Goal: Transaction & Acquisition: Purchase product/service

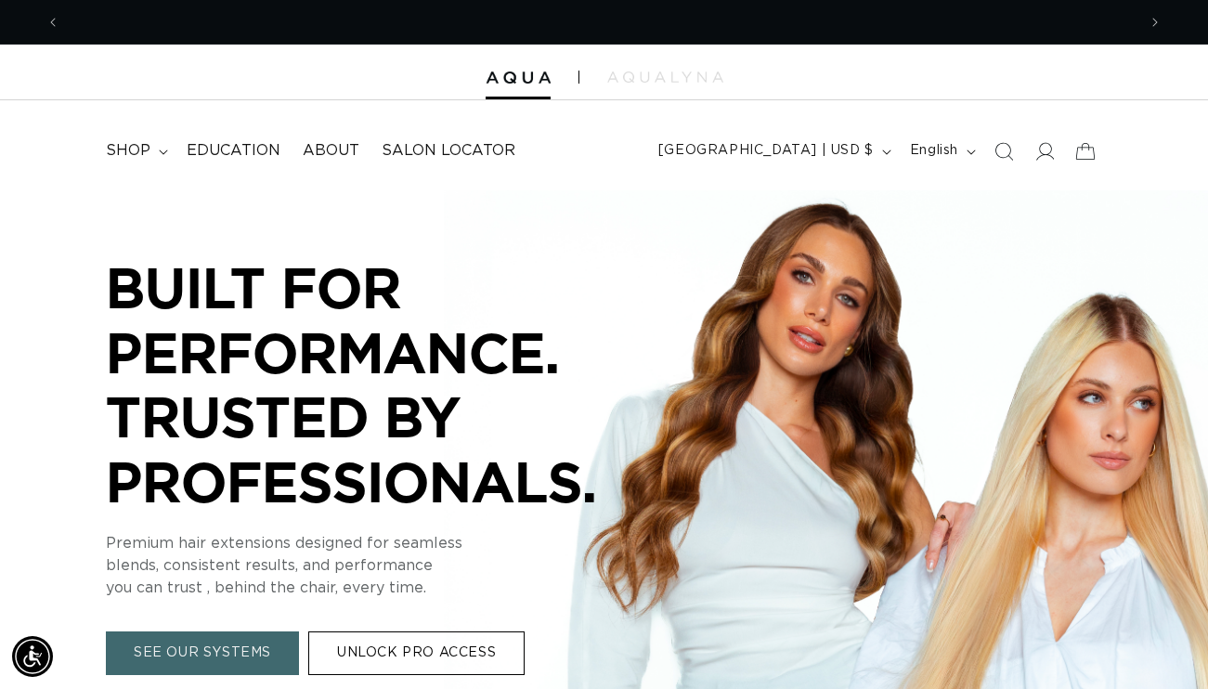
scroll to position [0, 2152]
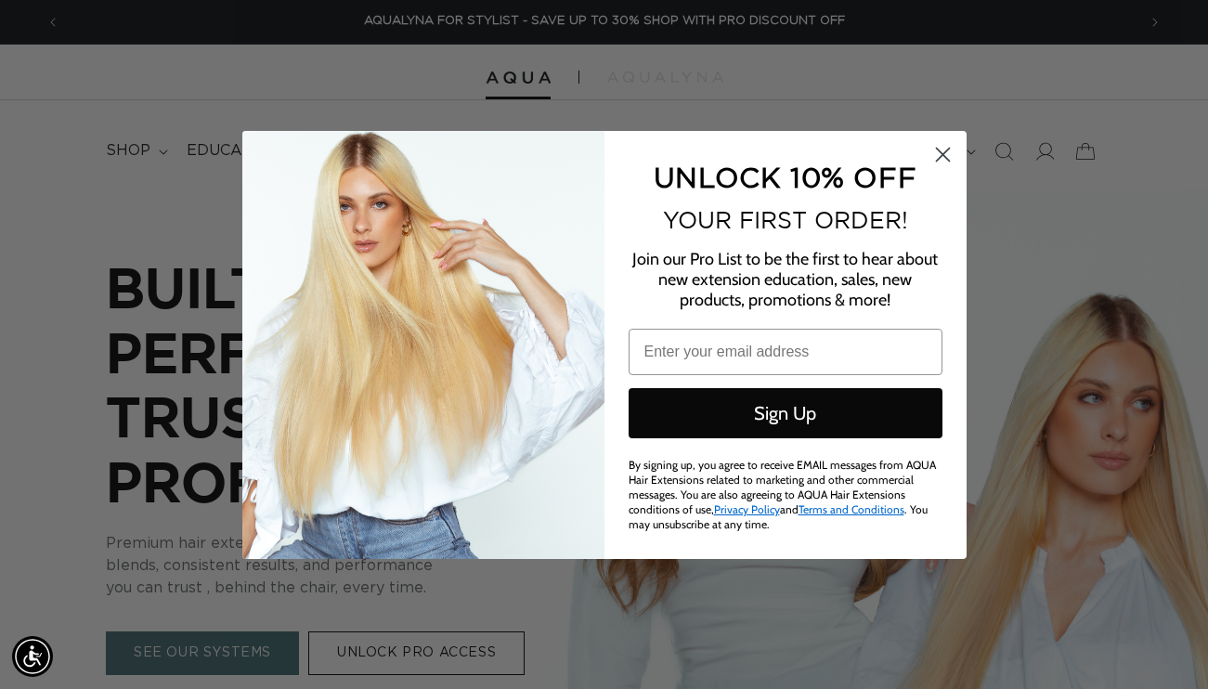
click at [941, 160] on icon "Close dialog" at bounding box center [942, 154] width 13 height 13
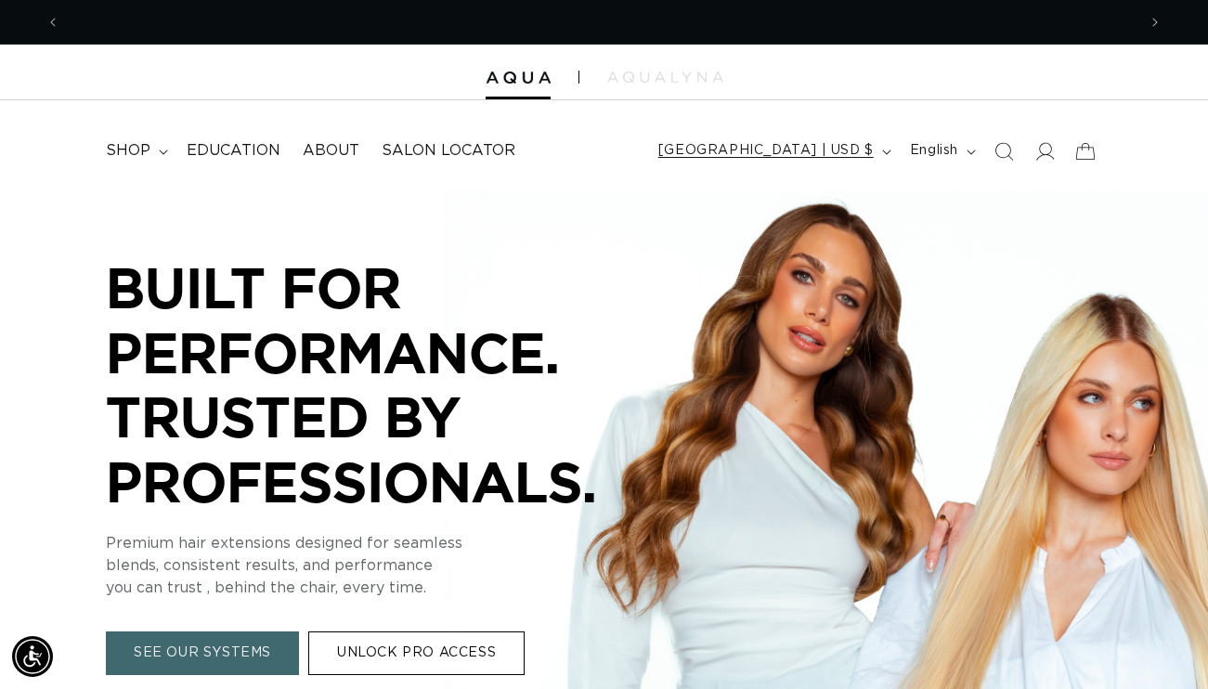
scroll to position [0, 0]
click at [1038, 154] on icon at bounding box center [1043, 150] width 19 height 19
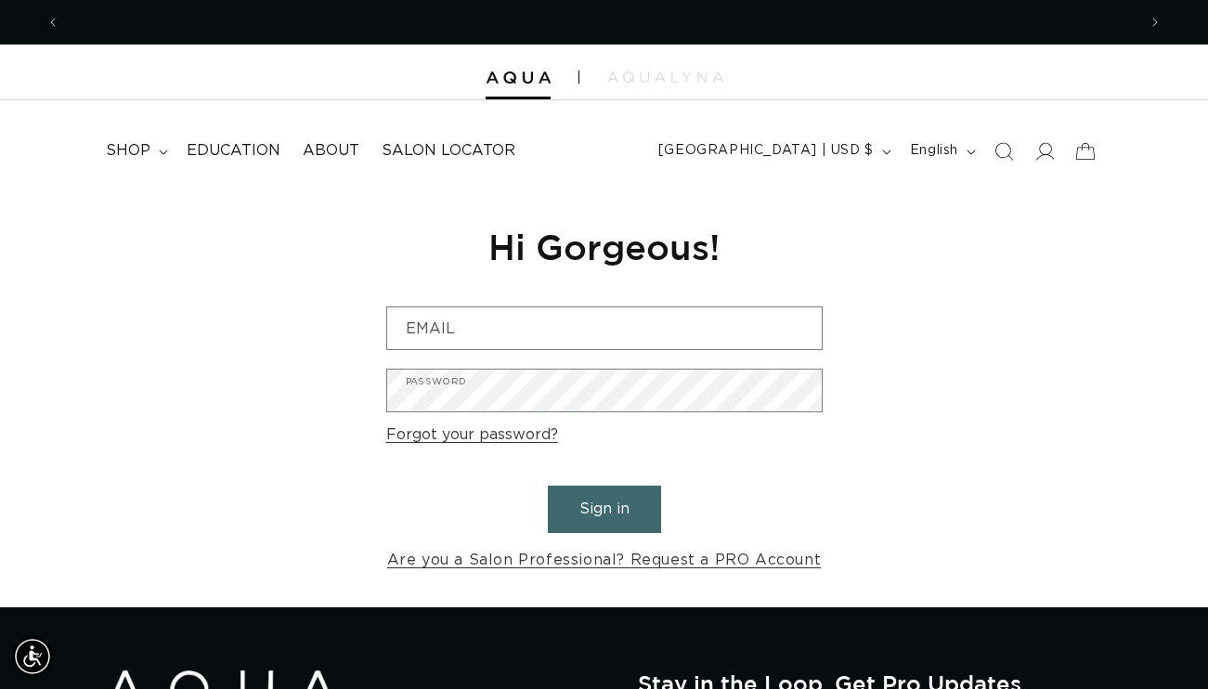
scroll to position [0, 1076]
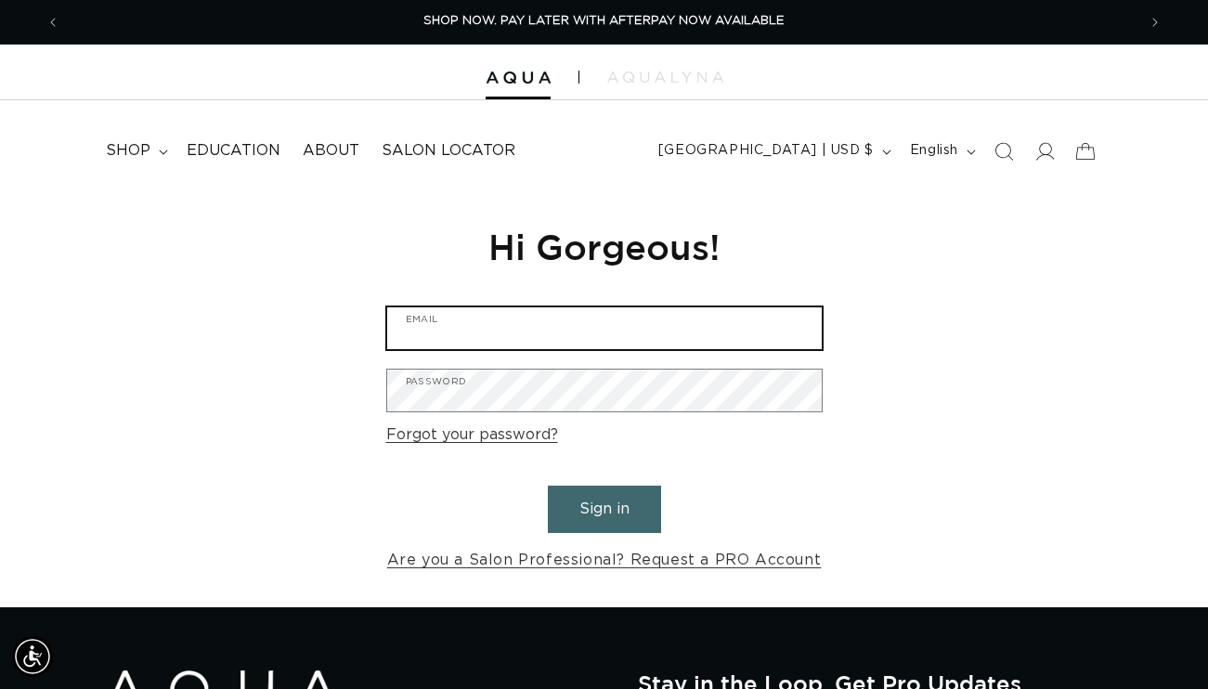
type input "hello@oakbrushsalon.com"
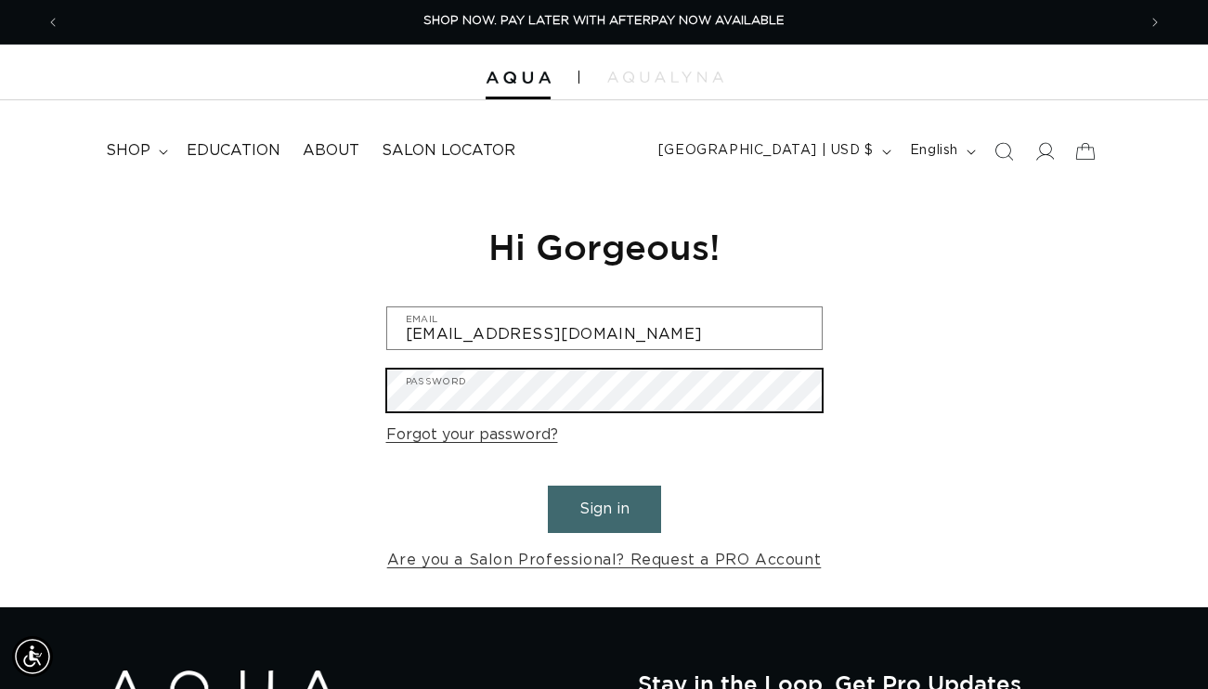
click at [603, 506] on button "Sign in" at bounding box center [604, 508] width 113 height 47
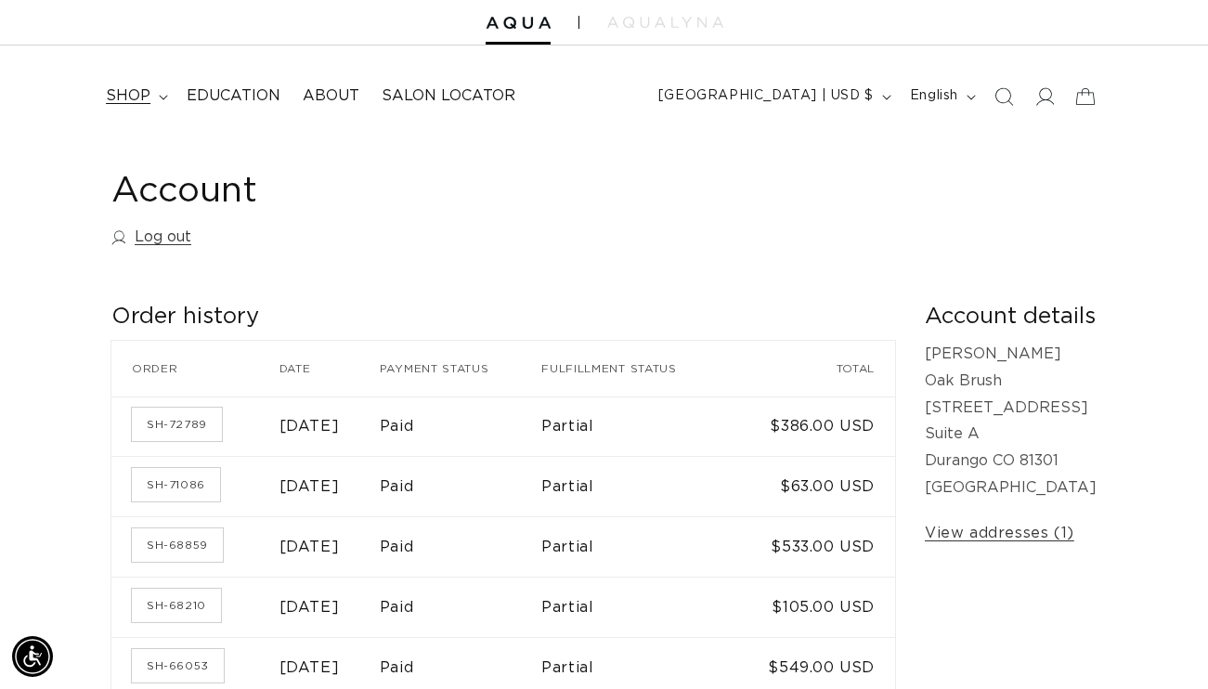
click at [148, 97] on span "shop" at bounding box center [128, 95] width 45 height 19
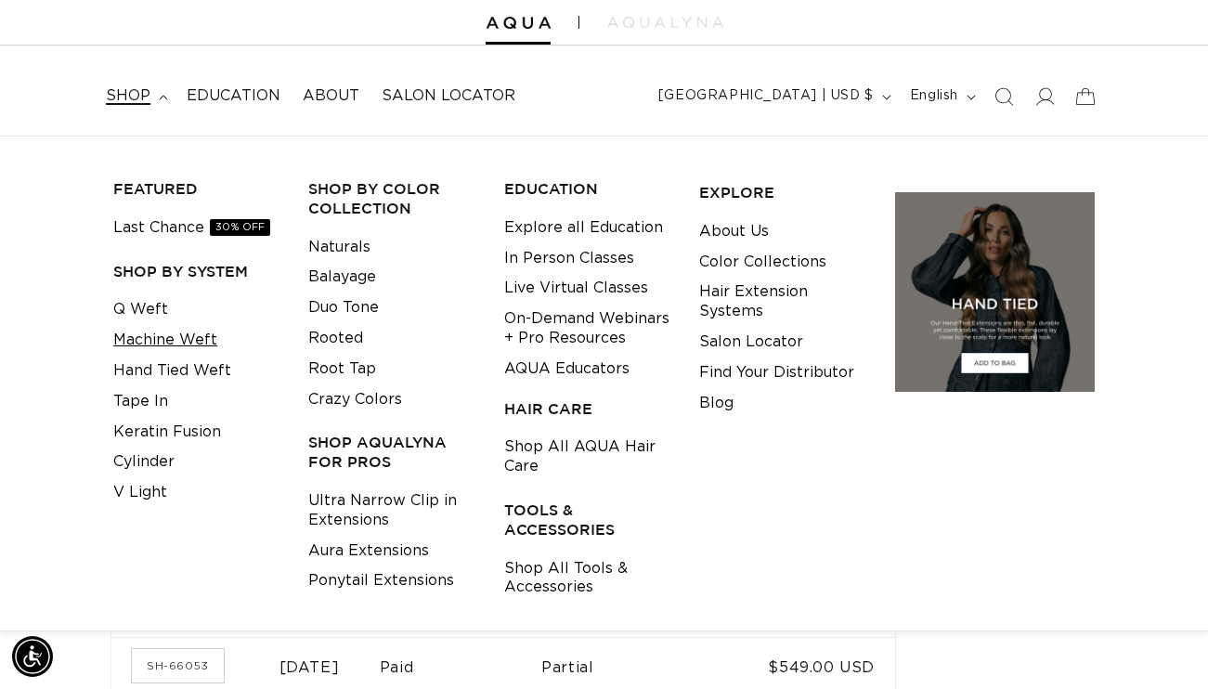
scroll to position [0, 1076]
click at [152, 310] on link "Q Weft" at bounding box center [140, 309] width 55 height 31
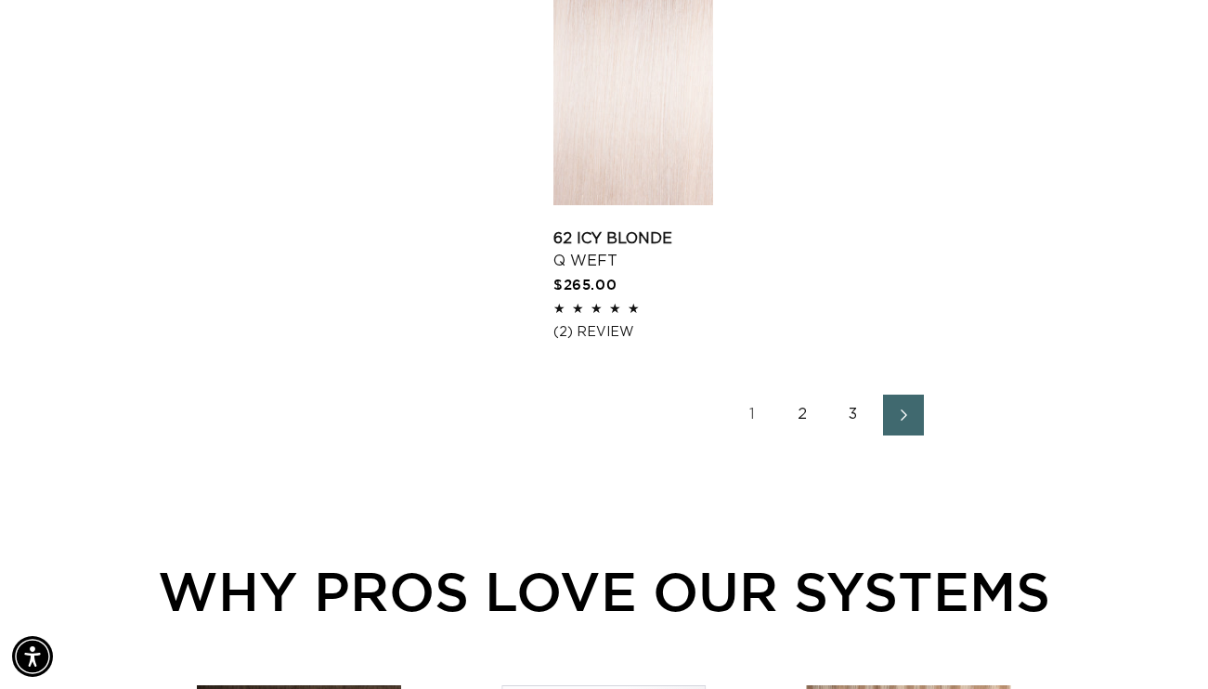
scroll to position [0, 1076]
click at [809, 433] on link "2" at bounding box center [803, 415] width 41 height 41
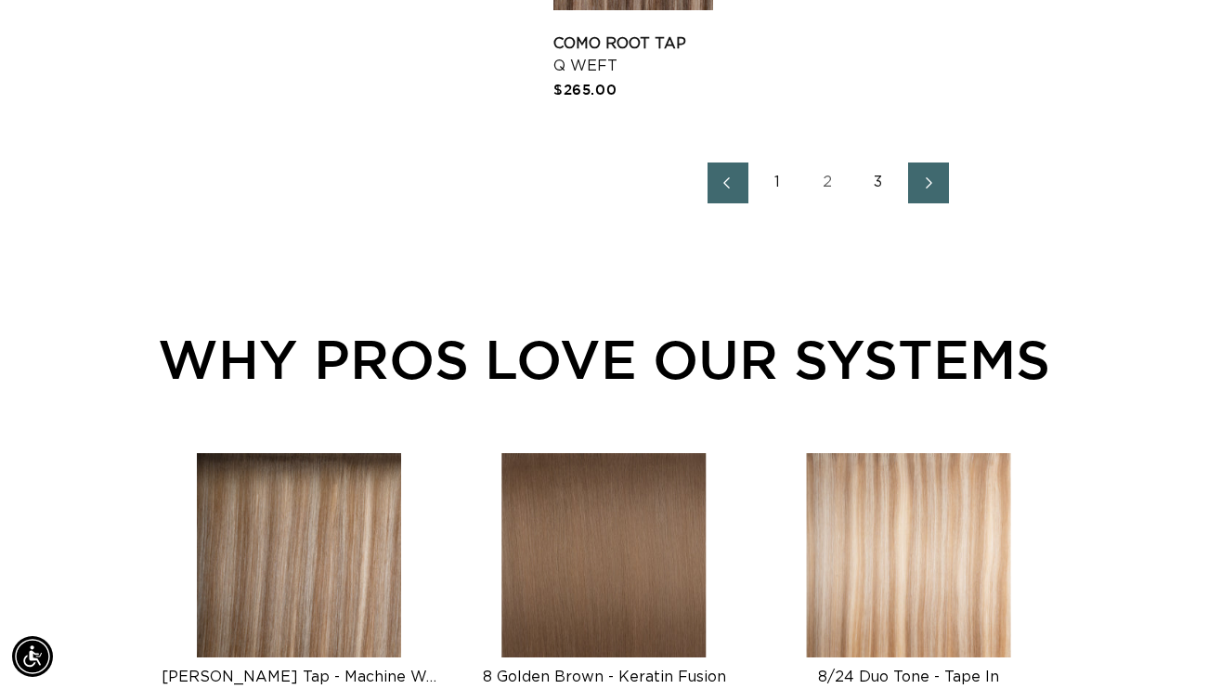
scroll to position [2867, 0]
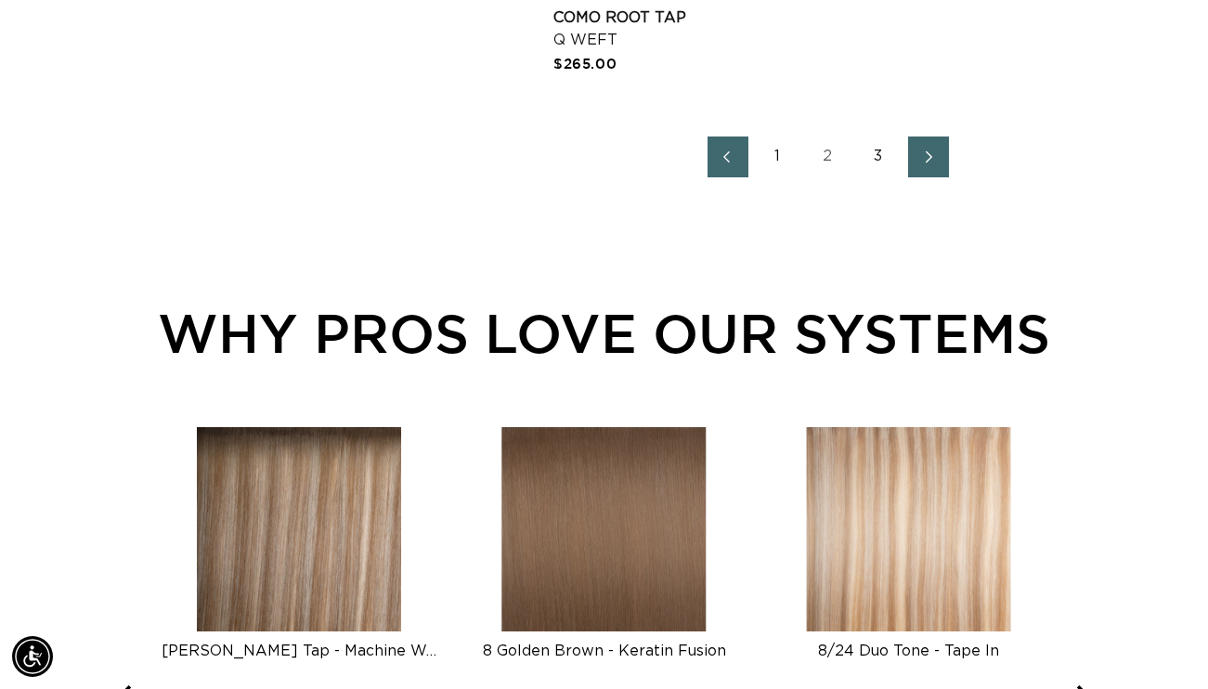
click at [924, 177] on link "Next page" at bounding box center [928, 156] width 41 height 41
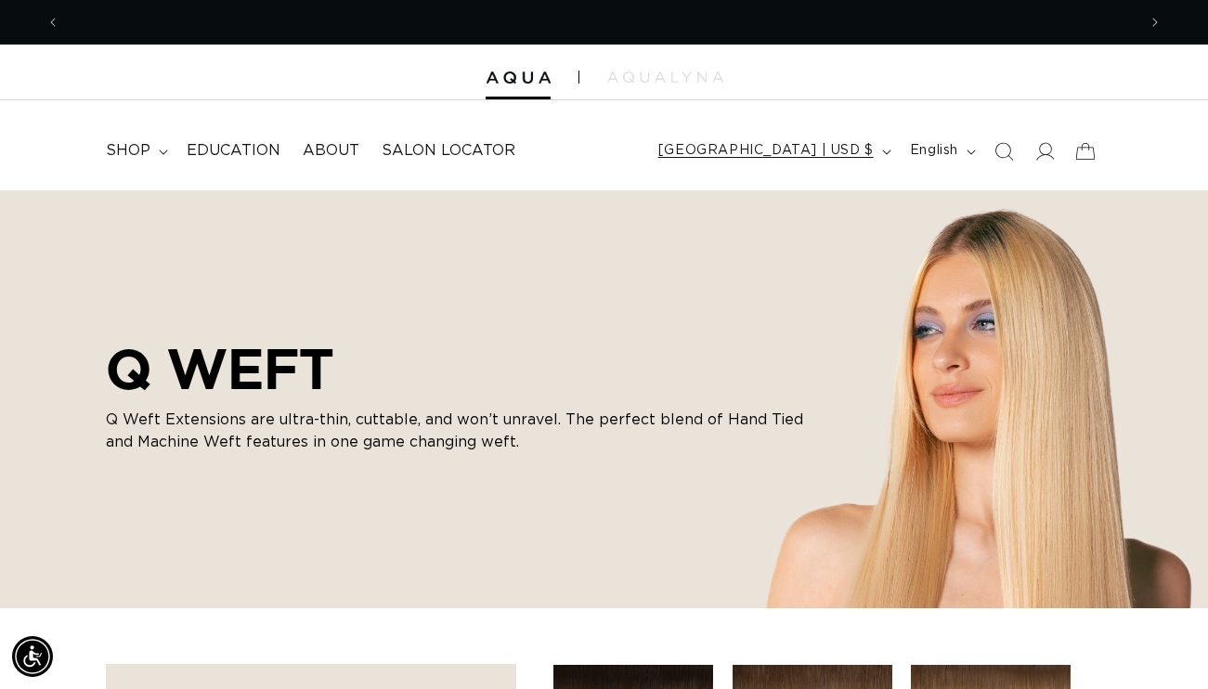
scroll to position [0, 2152]
click at [998, 145] on icon "Search" at bounding box center [1002, 150] width 19 height 19
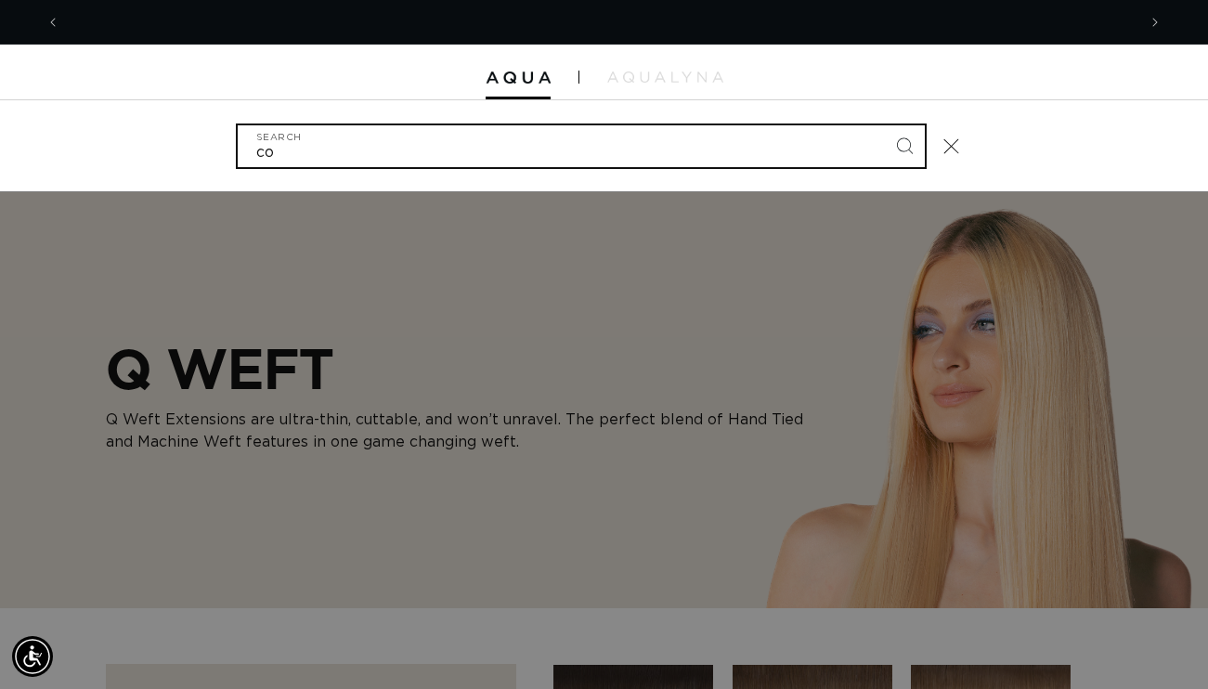
scroll to position [0, 0]
type input "color ring"
click at [904, 144] on button "Search" at bounding box center [904, 145] width 41 height 41
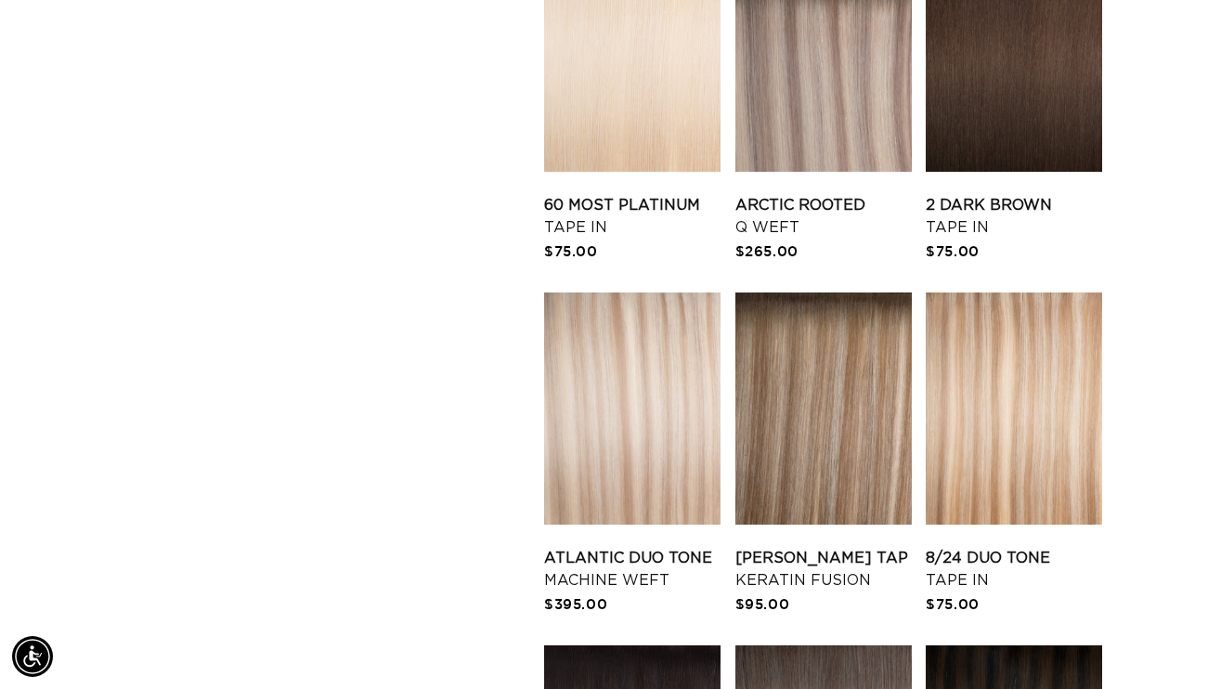
scroll to position [2294, 0]
click at [819, 547] on link "Victoria Root Tap Keratin Fusion" at bounding box center [823, 569] width 176 height 45
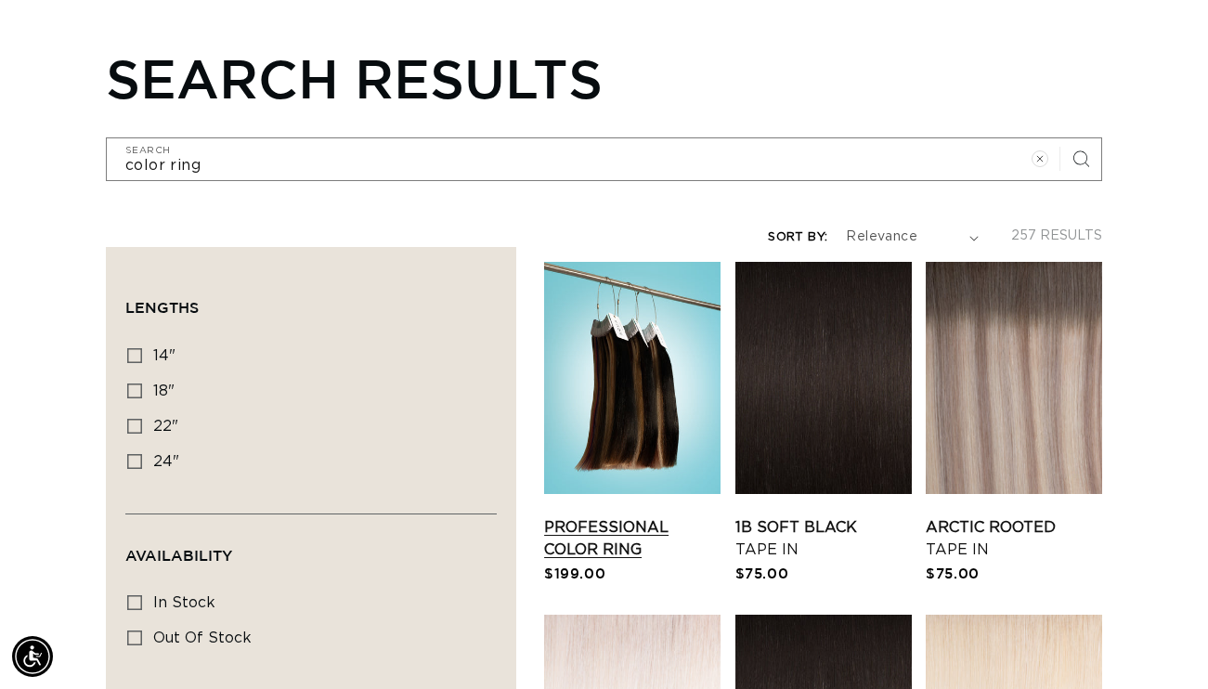
scroll to position [0, 2152]
click at [602, 557] on link "Professional Color Ring" at bounding box center [632, 538] width 176 height 45
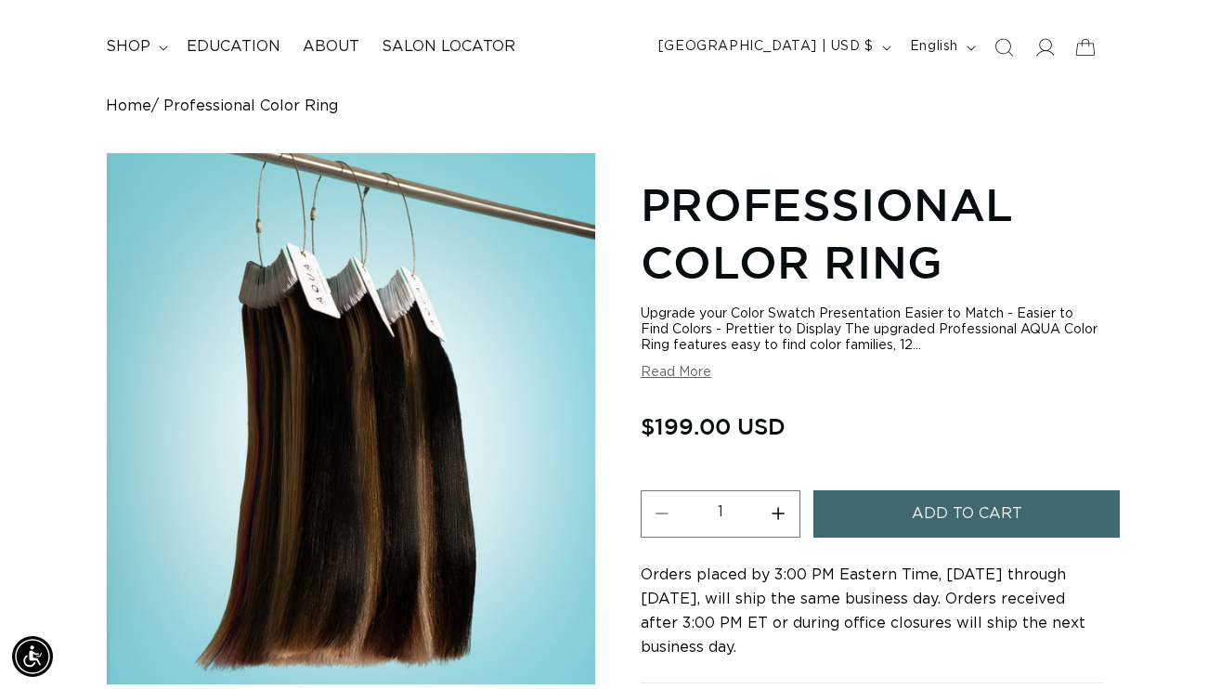
scroll to position [0, 1076]
click at [681, 370] on button "Read More" at bounding box center [676, 373] width 71 height 16
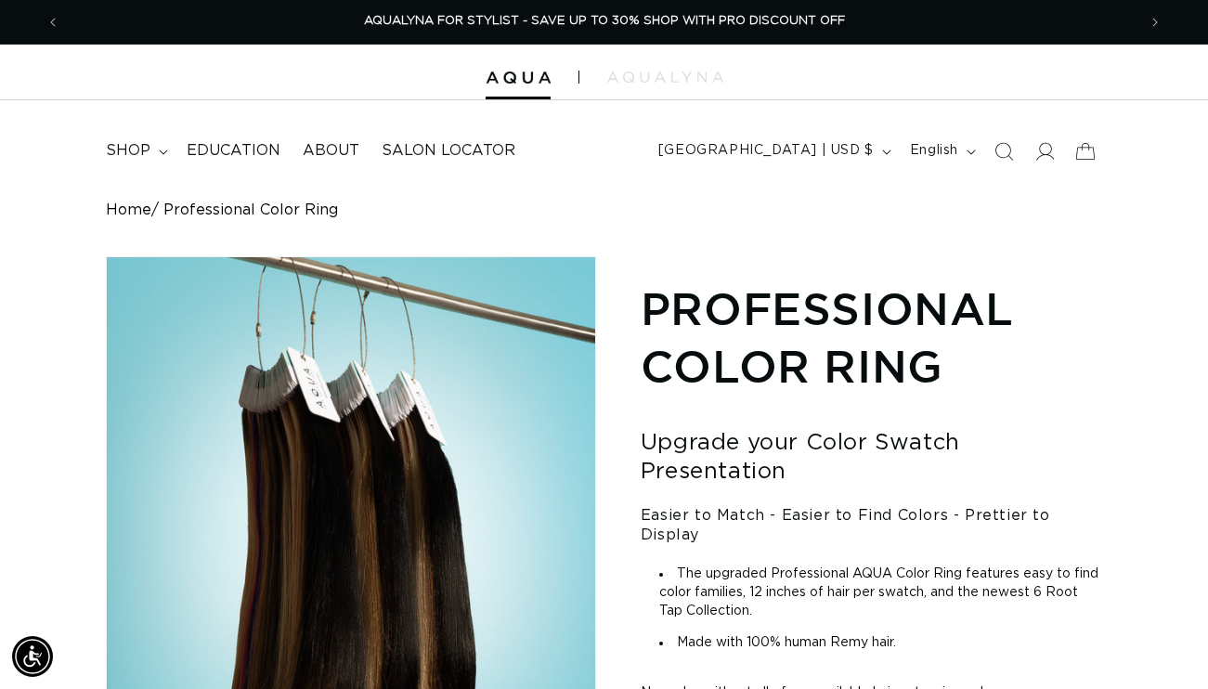
scroll to position [0, 0]
click at [136, 150] on span "shop" at bounding box center [128, 150] width 45 height 19
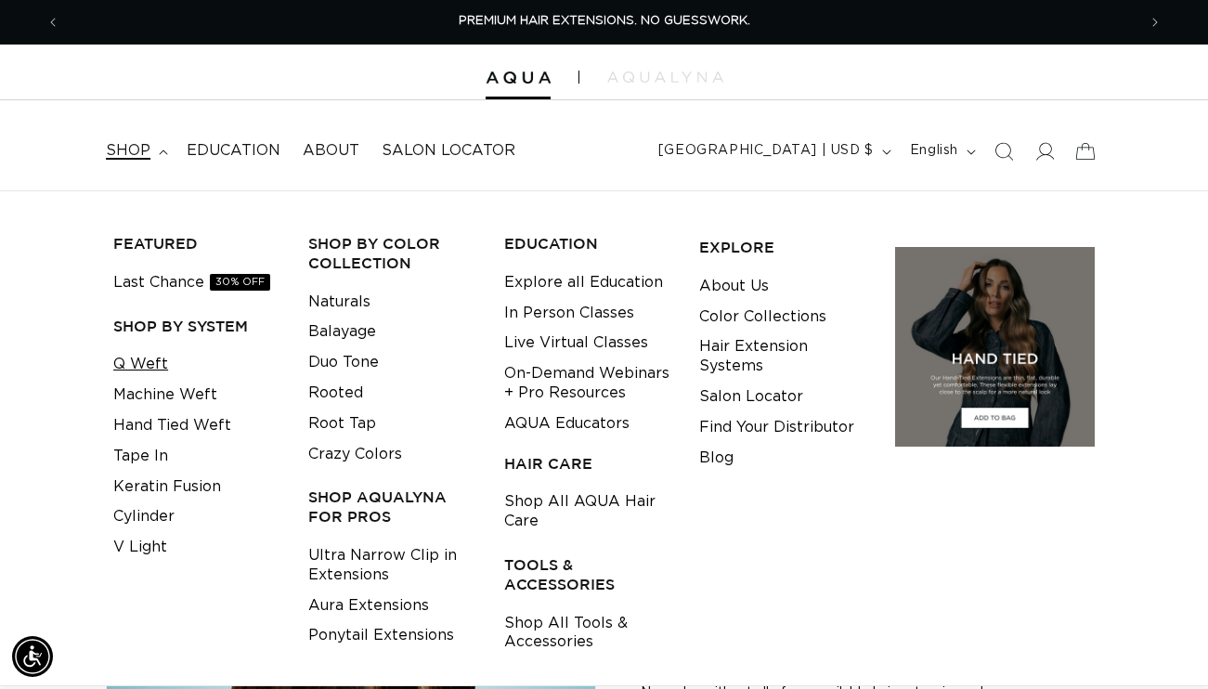
click at [156, 360] on link "Q Weft" at bounding box center [140, 364] width 55 height 31
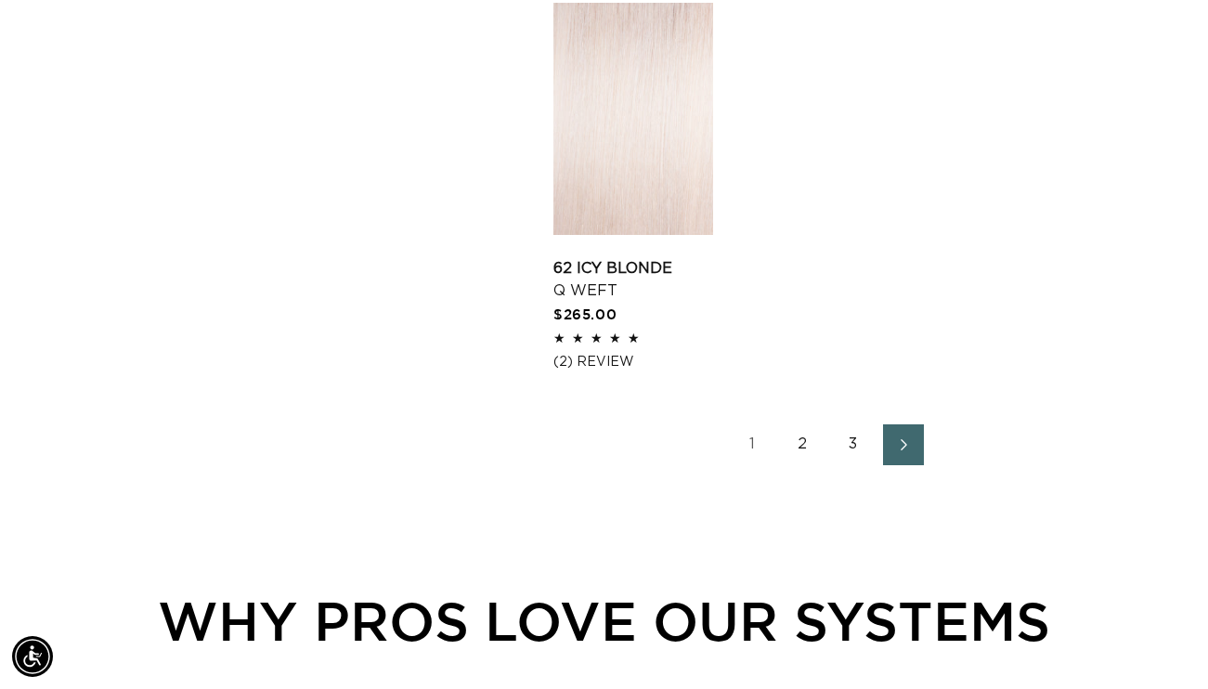
scroll to position [2808, 0]
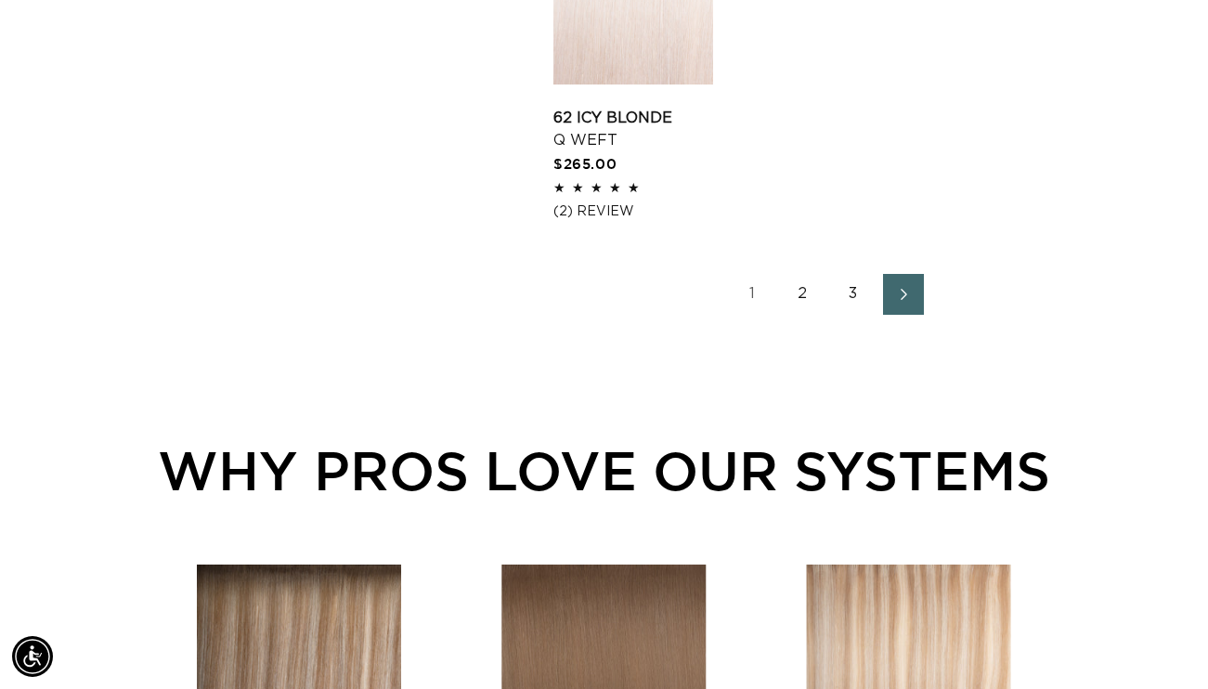
click at [863, 305] on link "3" at bounding box center [853, 294] width 41 height 41
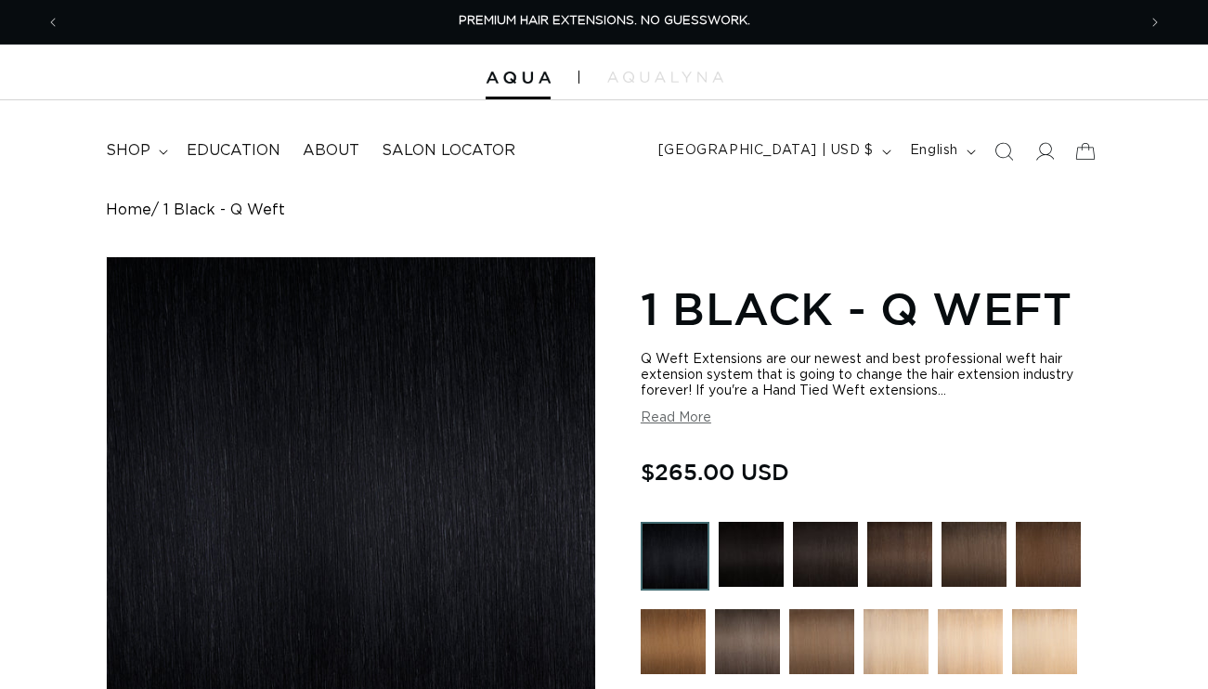
click at [681, 419] on button "Read More" at bounding box center [676, 418] width 71 height 16
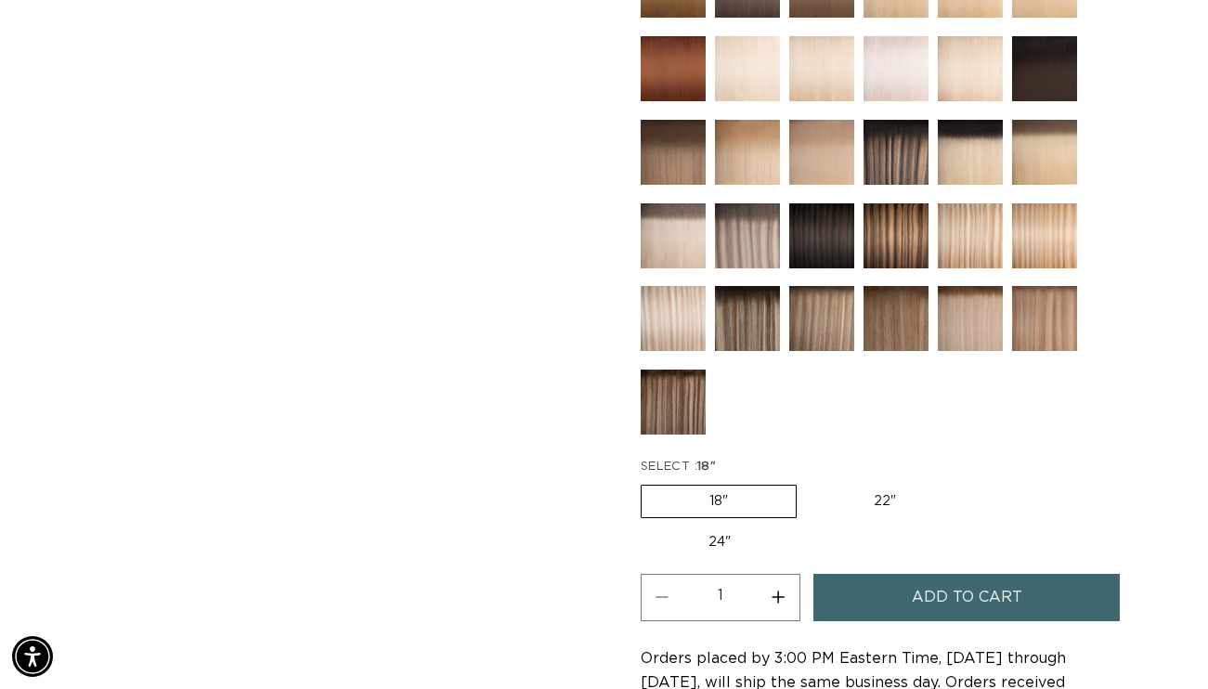
scroll to position [1144, 0]
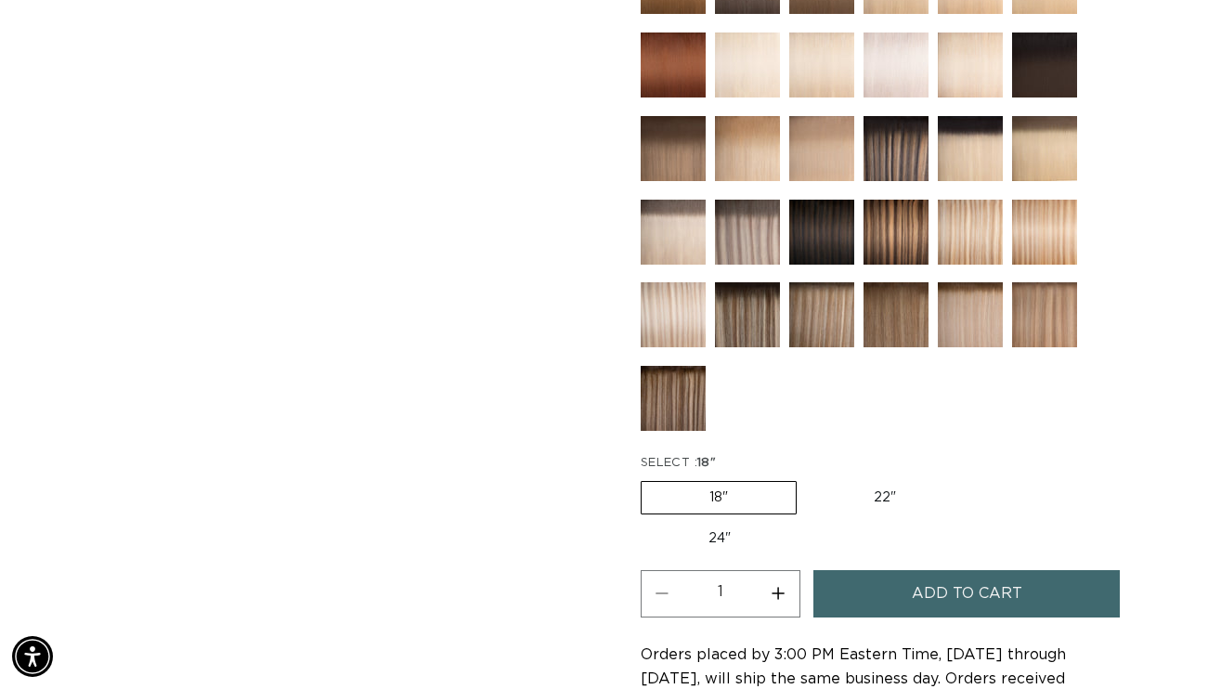
click at [871, 490] on label "22" Variant sold out or unavailable" at bounding box center [885, 498] width 158 height 32
click at [807, 478] on input "22" Variant sold out or unavailable" at bounding box center [806, 477] width 1 height 1
radio input "true"
click at [736, 536] on label "24" Variant sold out or unavailable" at bounding box center [720, 539] width 158 height 32
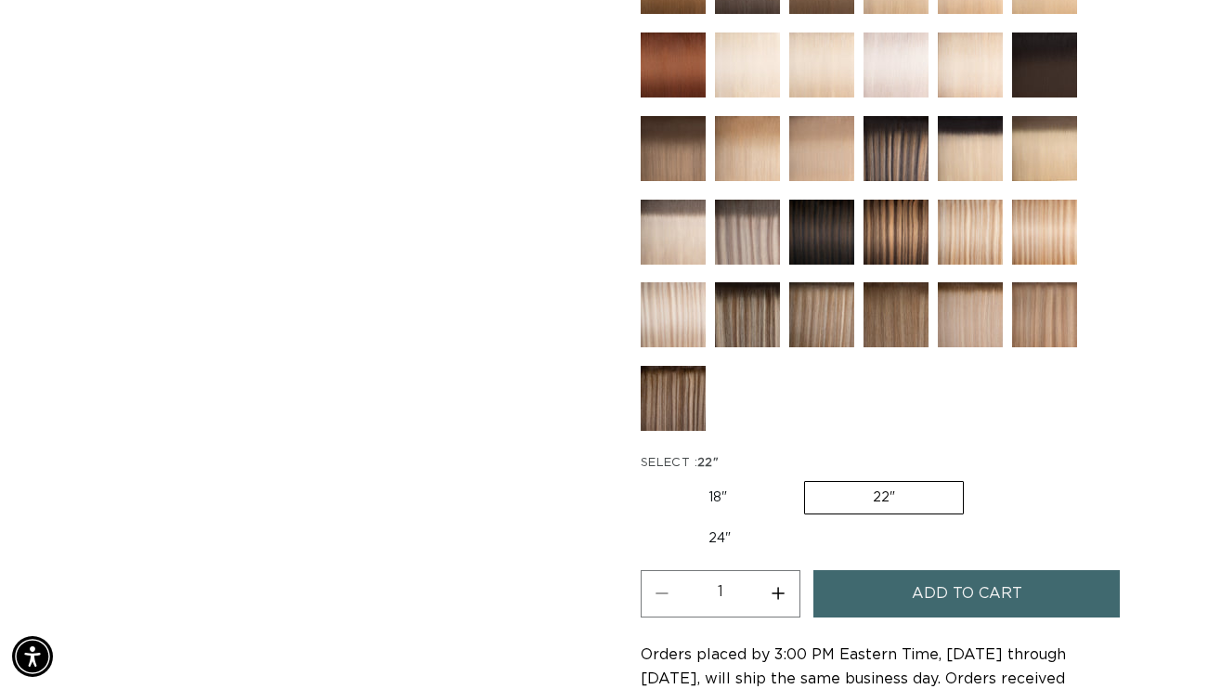
click at [973, 478] on input "24" Variant sold out or unavailable" at bounding box center [973, 477] width 1 height 1
radio input "true"
click at [762, 500] on label "18" Variant sold out or unavailable" at bounding box center [718, 497] width 154 height 32
click at [646, 478] on input "18" Variant sold out or unavailable" at bounding box center [645, 477] width 1 height 1
radio input "true"
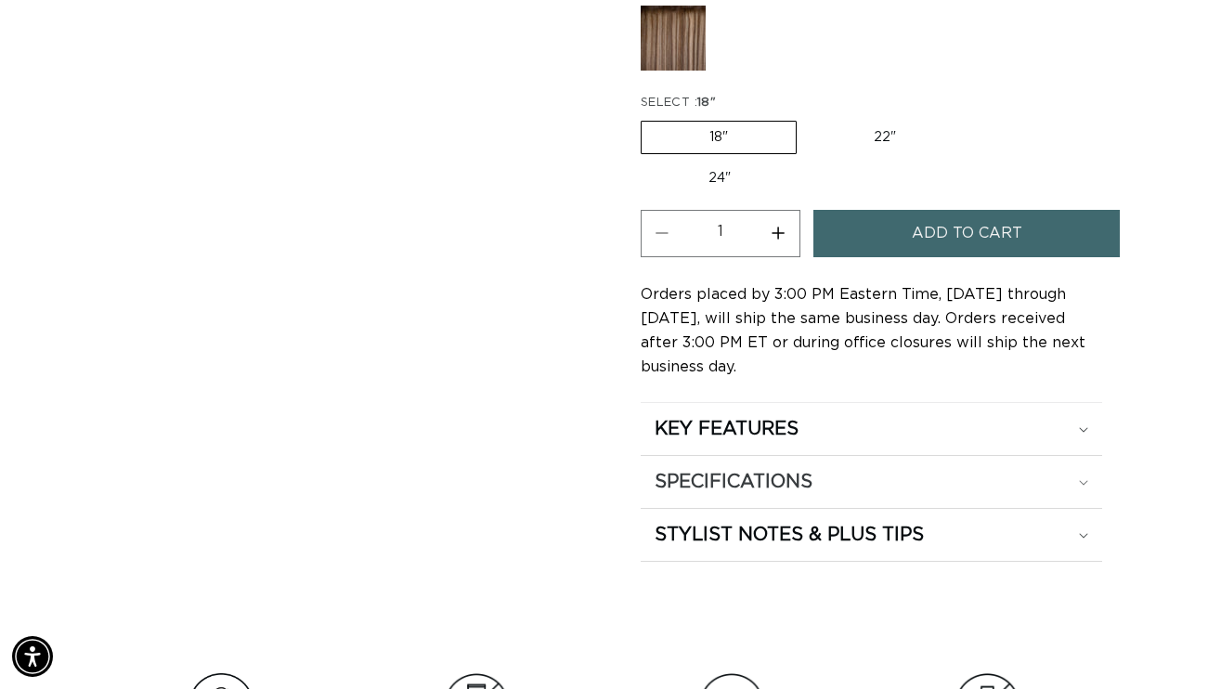
click at [730, 441] on h2 "SPECIFICATIONS" at bounding box center [726, 429] width 144 height 24
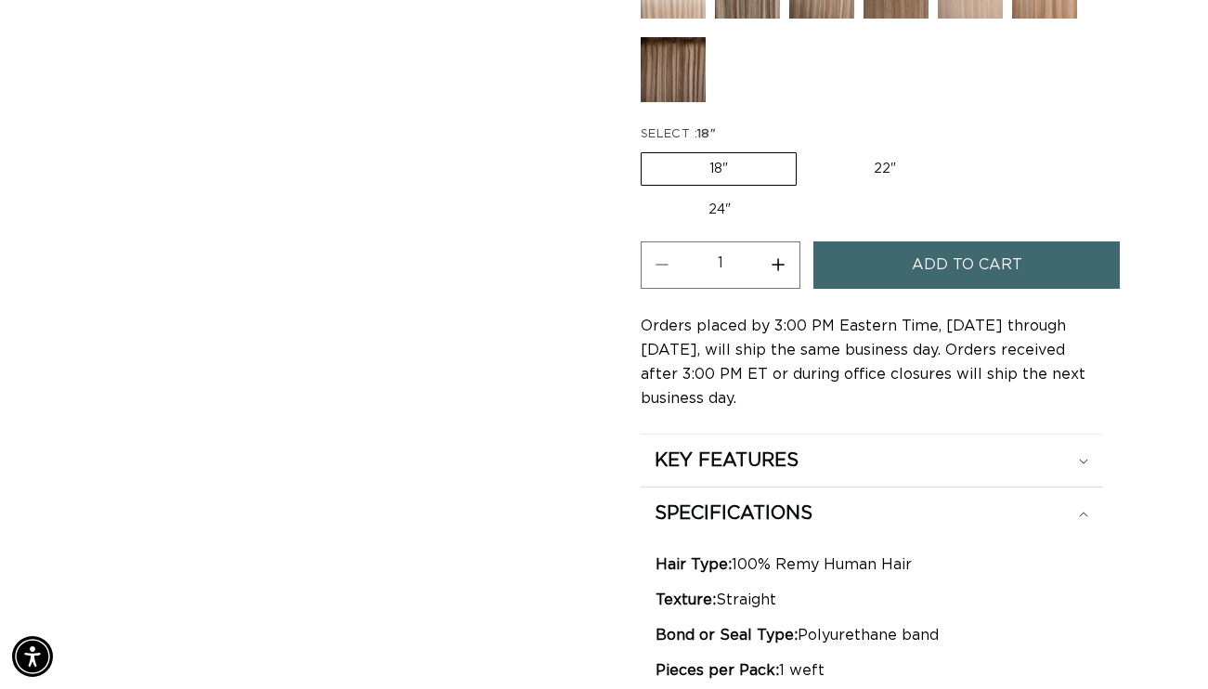
scroll to position [0, 2152]
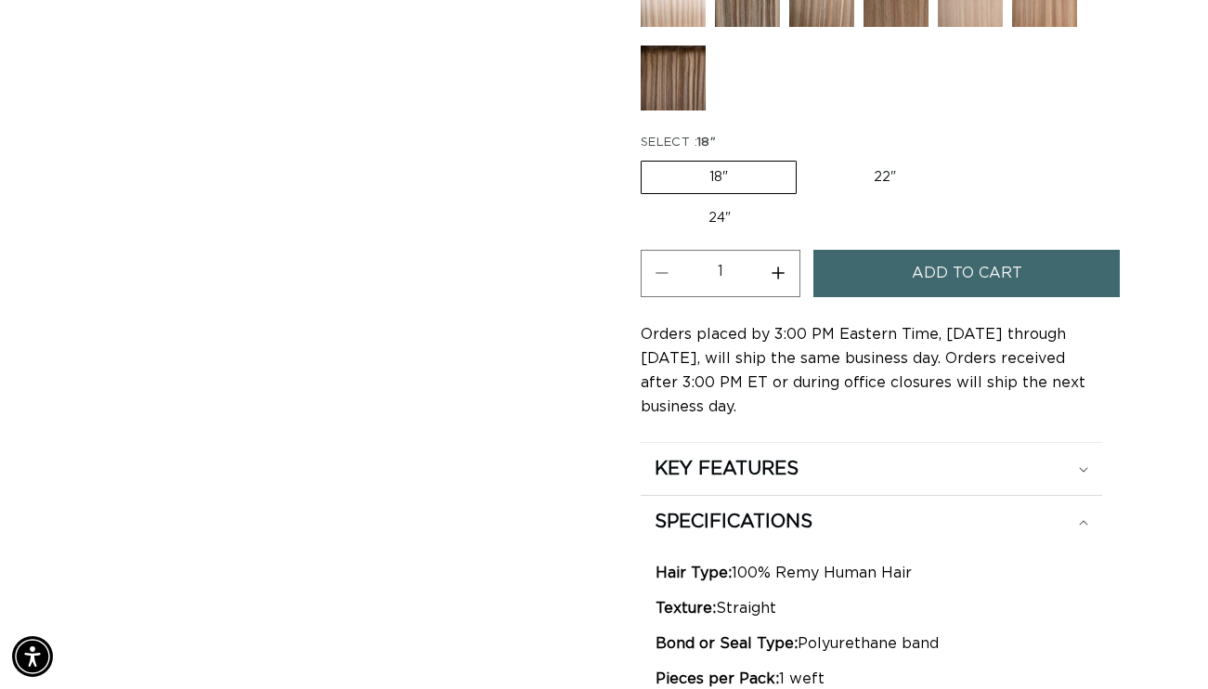
click at [859, 166] on label "22" Variant sold out or unavailable" at bounding box center [885, 178] width 158 height 32
click at [807, 158] on input "22" Variant sold out or unavailable" at bounding box center [806, 157] width 1 height 1
radio input "true"
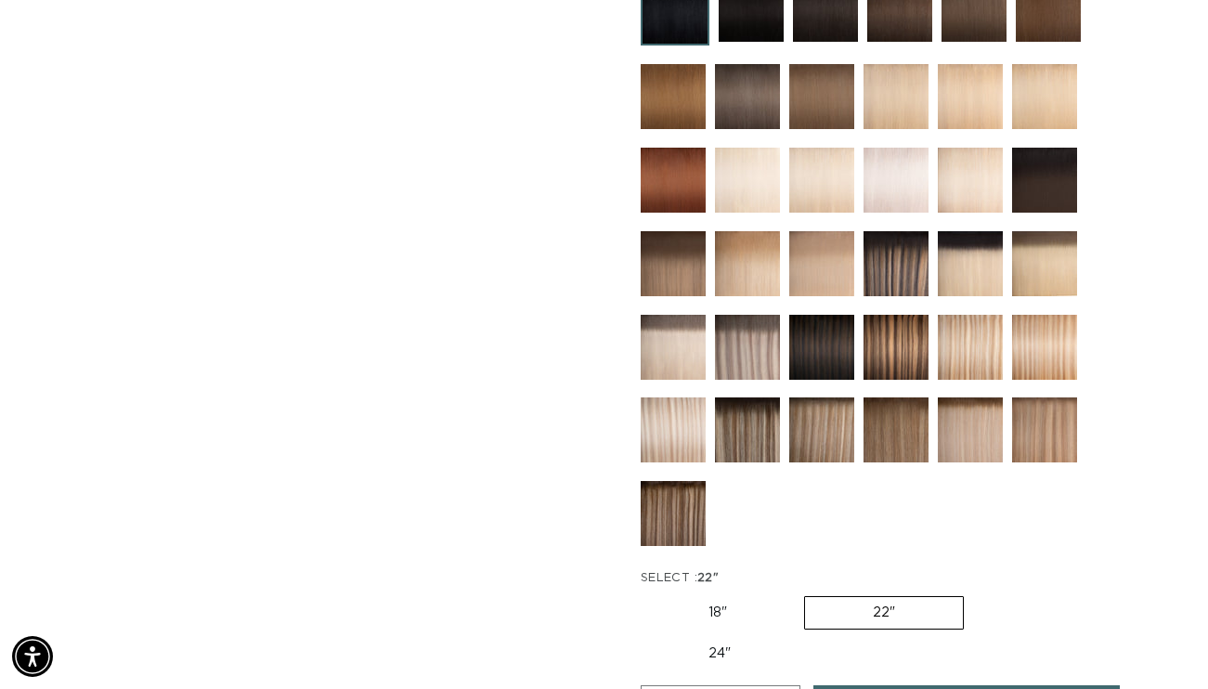
scroll to position [1087, 0]
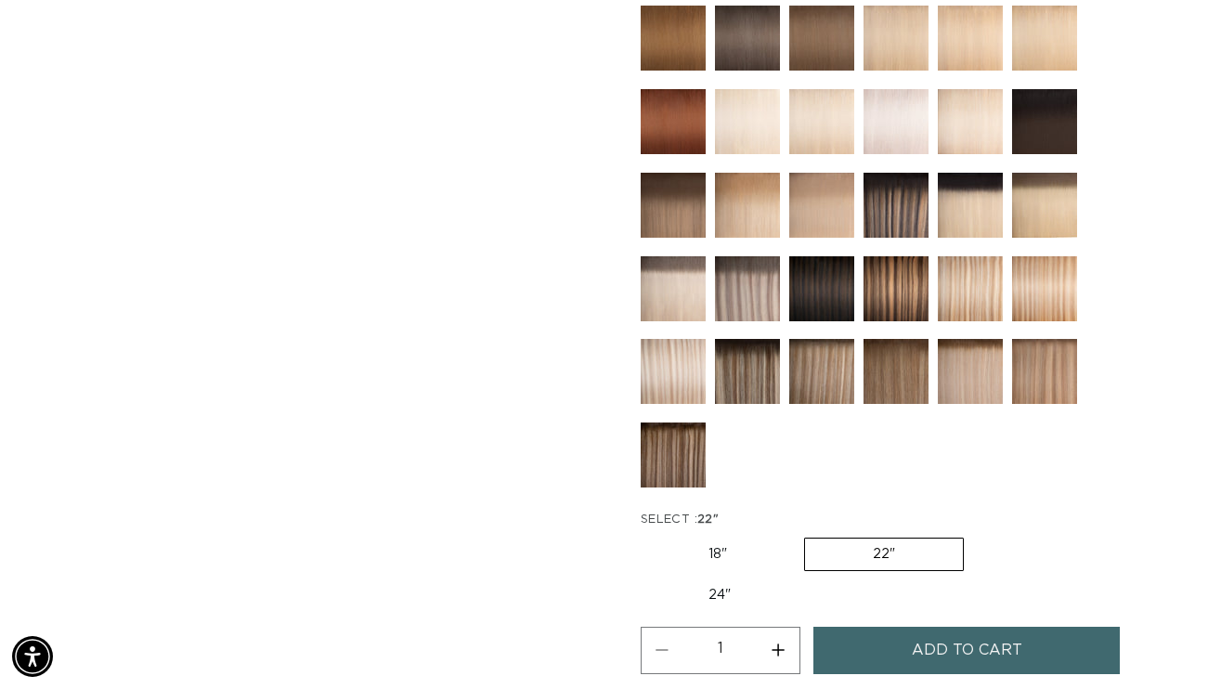
click at [732, 593] on label "24" Variant sold out or unavailable" at bounding box center [720, 595] width 158 height 32
click at [973, 535] on input "24" Variant sold out or unavailable" at bounding box center [973, 534] width 1 height 1
radio input "true"
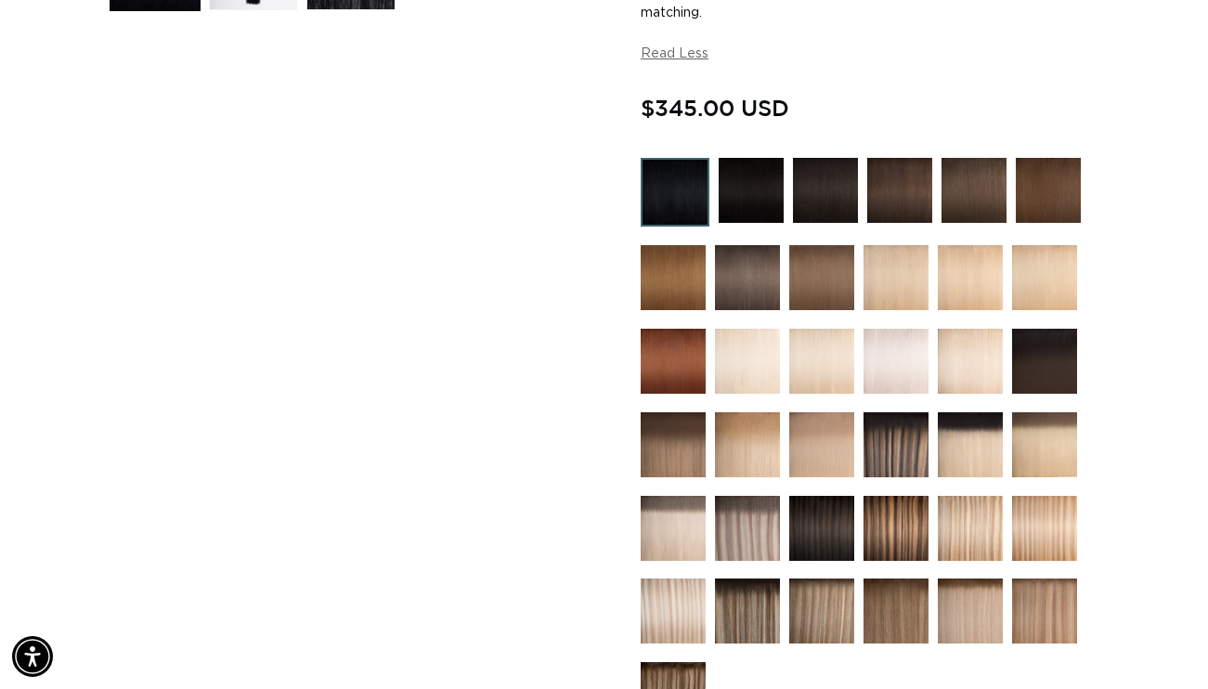
scroll to position [842, 0]
